Goal: Check status: Check status

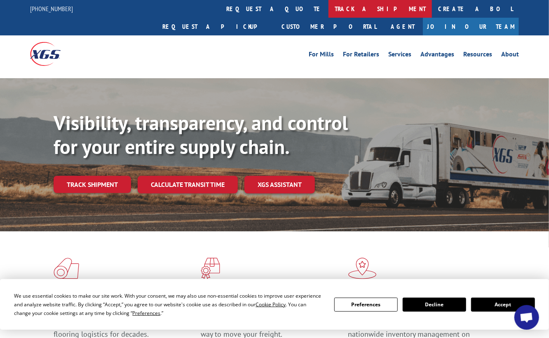
click at [328, 8] on link "track a shipment" at bounding box center [379, 9] width 103 height 18
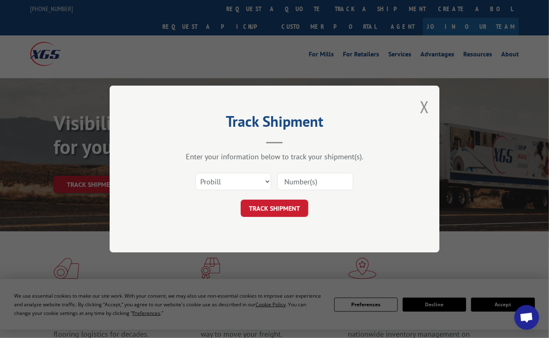
click at [291, 181] on input at bounding box center [315, 181] width 76 height 17
paste input "17606362"
type input "17606362"
click at [277, 207] on button "TRACK SHIPMENT" at bounding box center [275, 208] width 68 height 17
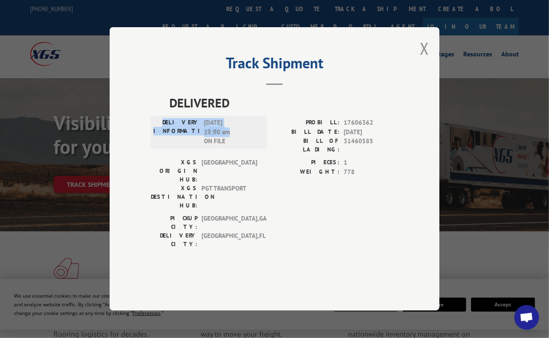
drag, startPoint x: 177, startPoint y: 139, endPoint x: 237, endPoint y: 148, distance: 60.4
click at [237, 147] on div "DELIVERY INFORMATION: [DATE] 11:50 am ON FILE" at bounding box center [208, 133] width 111 height 28
copy div "DELIVERY INFORMATION: [DATE] 11:50 am"
click at [245, 147] on span "[DATE] 11:50 am ON FILE" at bounding box center [232, 133] width 56 height 28
drag, startPoint x: 180, startPoint y: 137, endPoint x: 244, endPoint y: 160, distance: 68.3
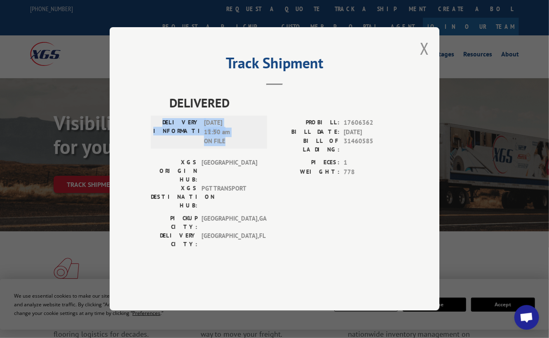
click at [244, 147] on div "DELIVERY INFORMATION: [DATE] 11:50 am ON FILE" at bounding box center [208, 133] width 111 height 28
copy div "DELIVERY INFORMATION: [DATE] 11:50 am ON FILE"
click at [429, 59] on button "Close modal" at bounding box center [424, 49] width 9 height 22
